Goal: Check status: Check status

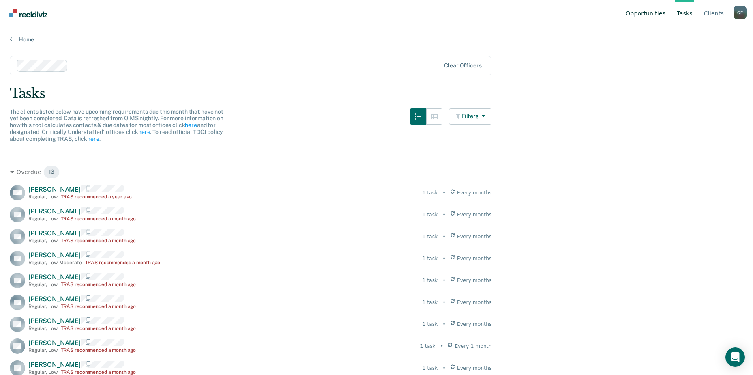
click at [661, 13] on link "Opportunities" at bounding box center [645, 13] width 43 height 26
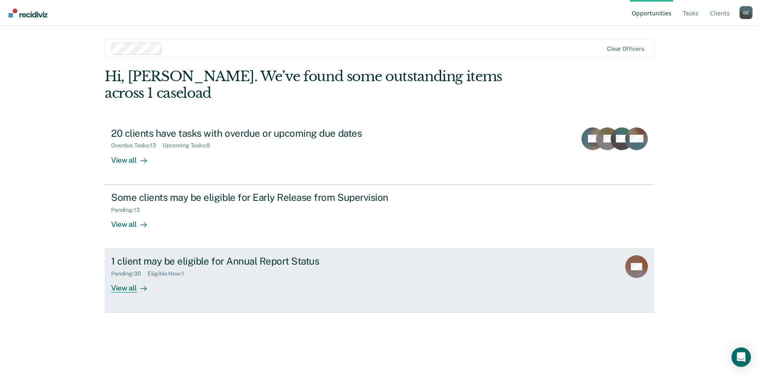
click at [123, 277] on div "View all" at bounding box center [133, 285] width 45 height 16
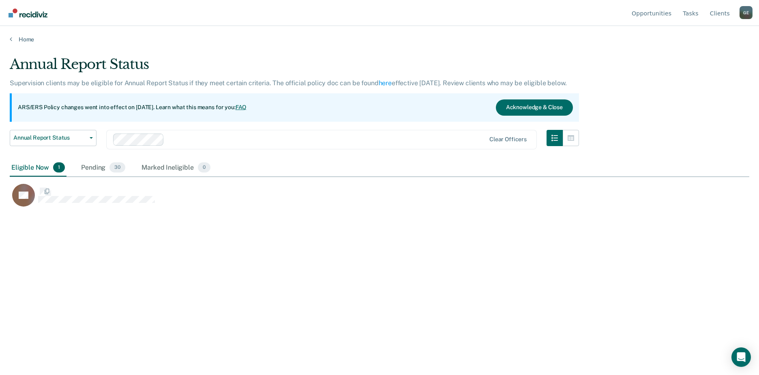
scroll to position [252, 734]
